Goal: Find specific page/section: Find specific page/section

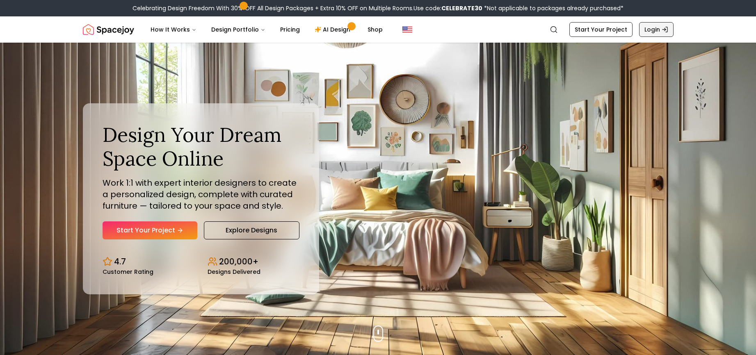
click at [654, 27] on link "Login" at bounding box center [656, 29] width 34 height 15
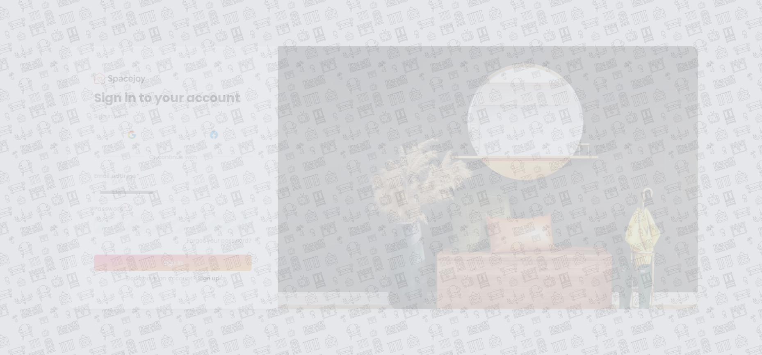
type input "**********"
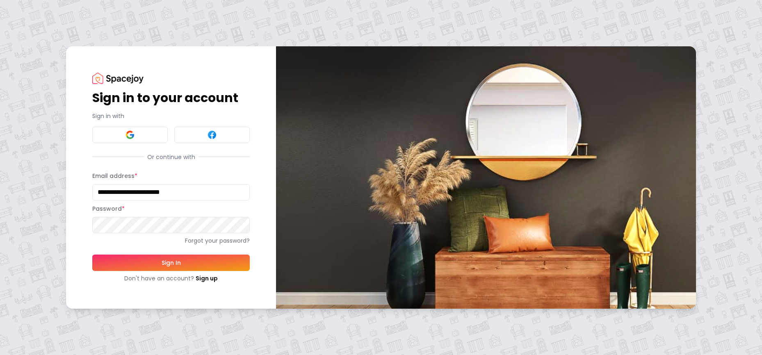
click at [149, 263] on button "Sign In" at bounding box center [170, 263] width 157 height 16
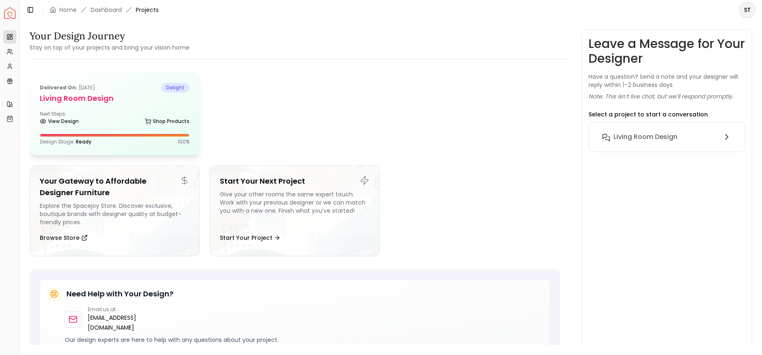
click at [74, 94] on h5 "Living Room Design" at bounding box center [115, 98] width 150 height 11
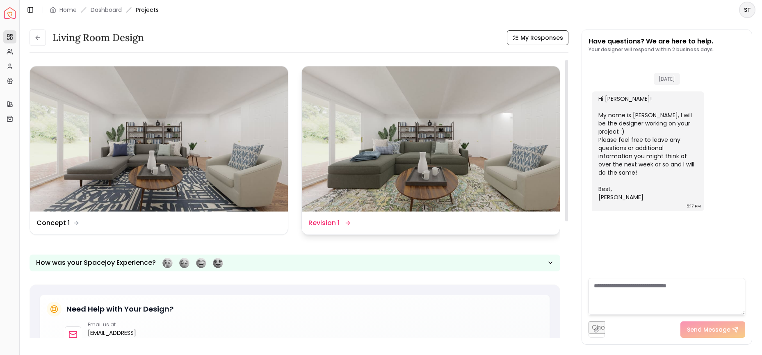
click at [459, 157] on img at bounding box center [431, 138] width 258 height 145
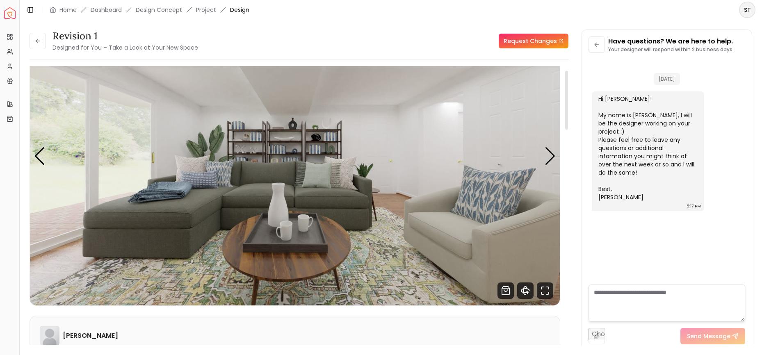
scroll to position [100, 0]
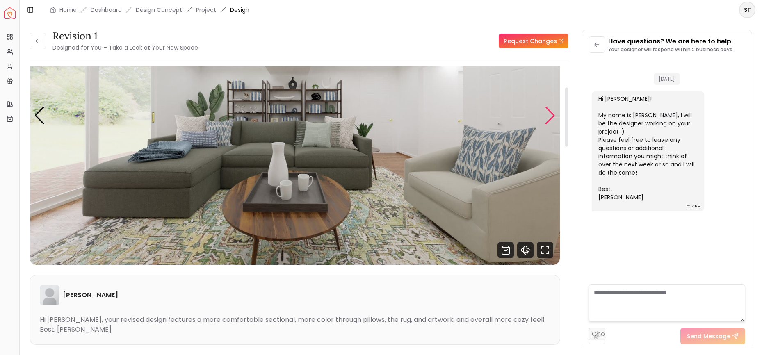
click at [549, 118] on div "Next slide" at bounding box center [549, 116] width 11 height 18
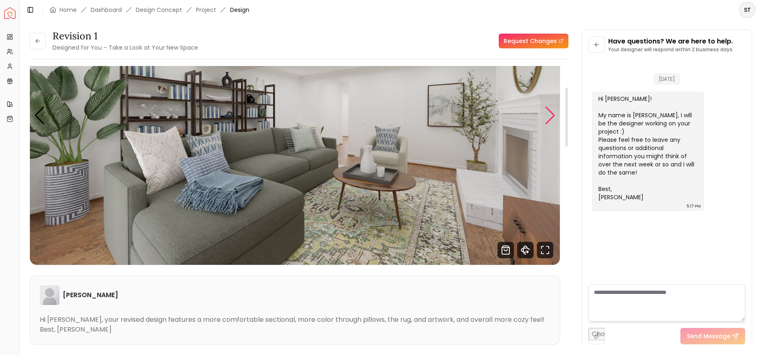
click at [549, 118] on div "Next slide" at bounding box center [549, 116] width 11 height 18
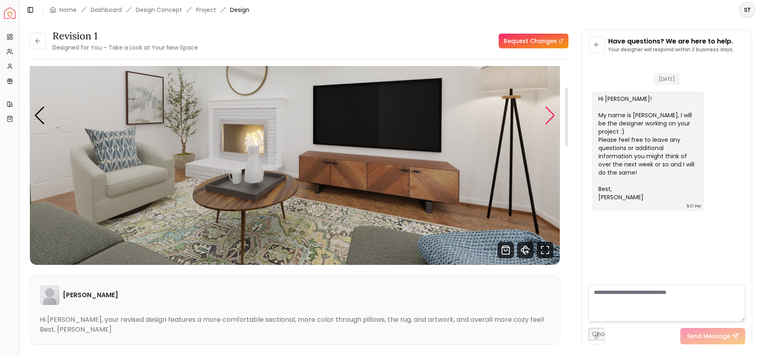
click at [549, 118] on div "Next slide" at bounding box center [549, 116] width 11 height 18
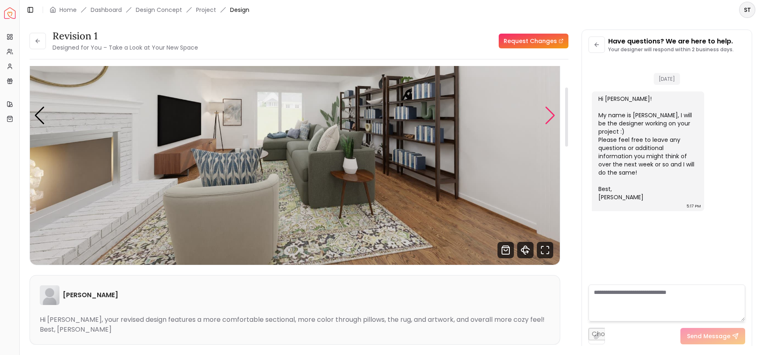
click at [549, 118] on div "Next slide" at bounding box center [549, 116] width 11 height 18
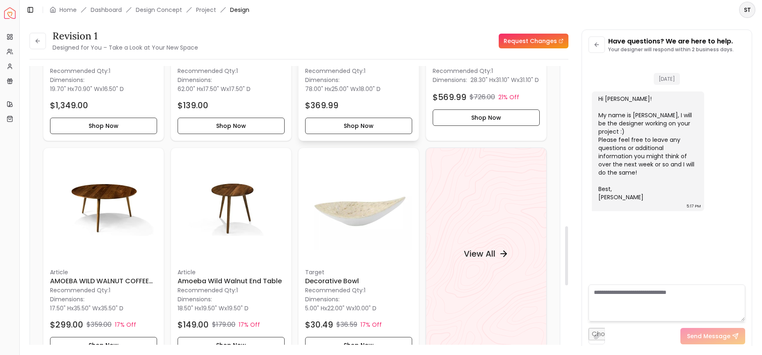
scroll to position [754, 0]
click at [488, 254] on h4 "View All" at bounding box center [480, 254] width 32 height 11
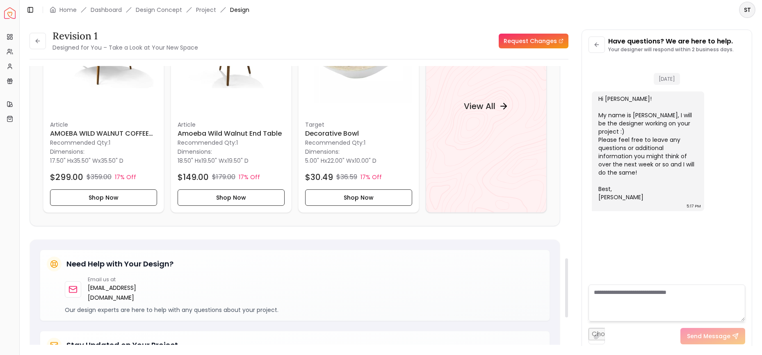
scroll to position [905, 0]
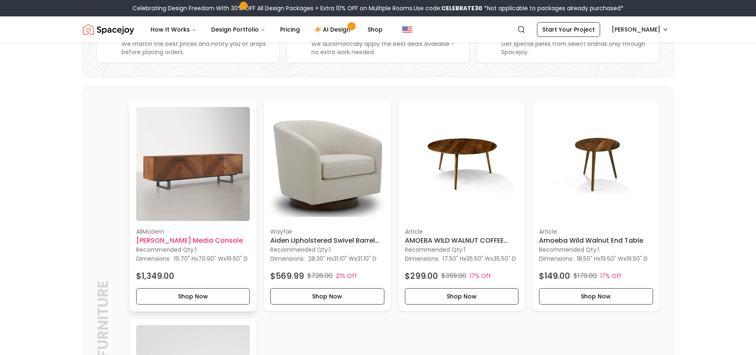
scroll to position [147, 0]
